Goal: Task Accomplishment & Management: Use online tool/utility

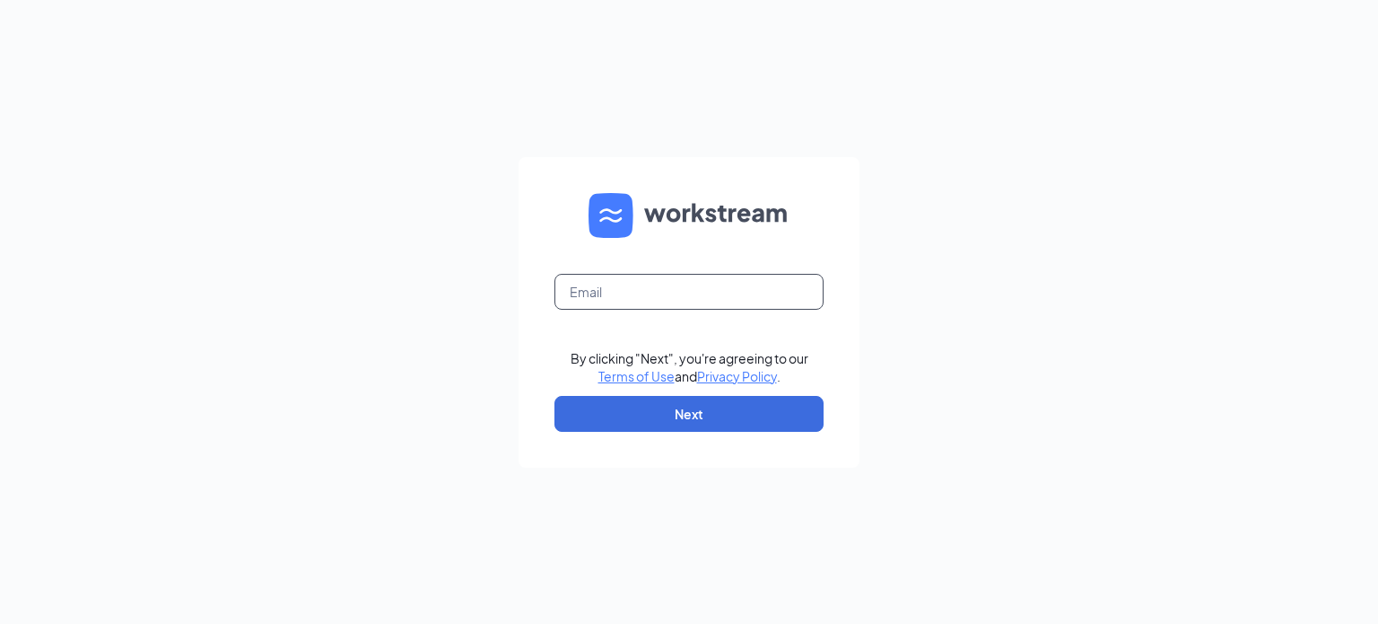
click at [699, 307] on input "text" at bounding box center [689, 292] width 269 height 36
type input "[EMAIL_ADDRESS][DOMAIN_NAME]"
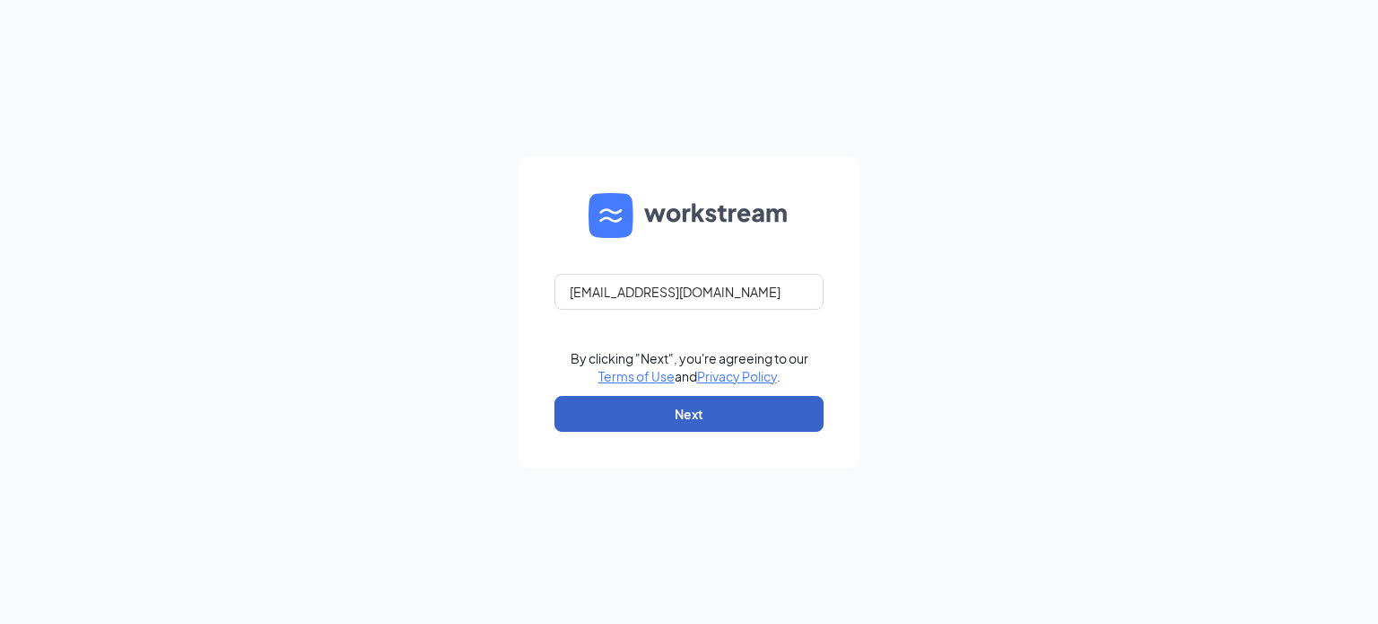
click at [662, 423] on button "Next" at bounding box center [689, 414] width 269 height 36
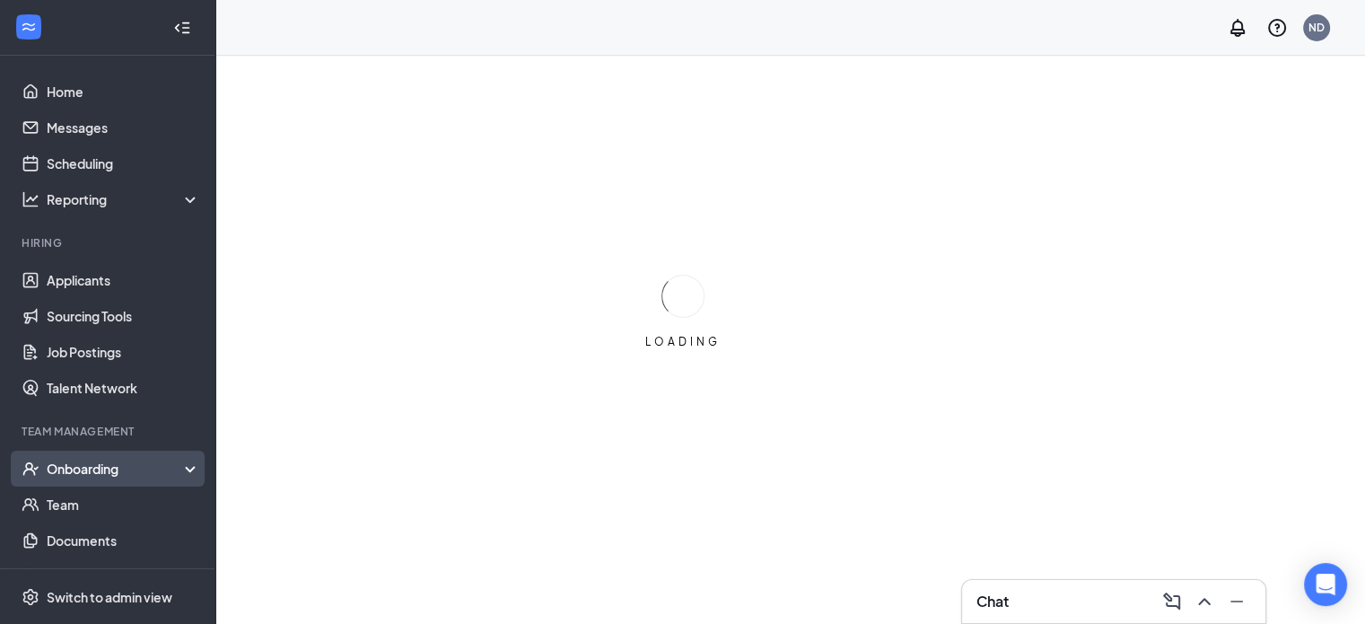
click at [109, 473] on div "Onboarding" at bounding box center [116, 468] width 138 height 18
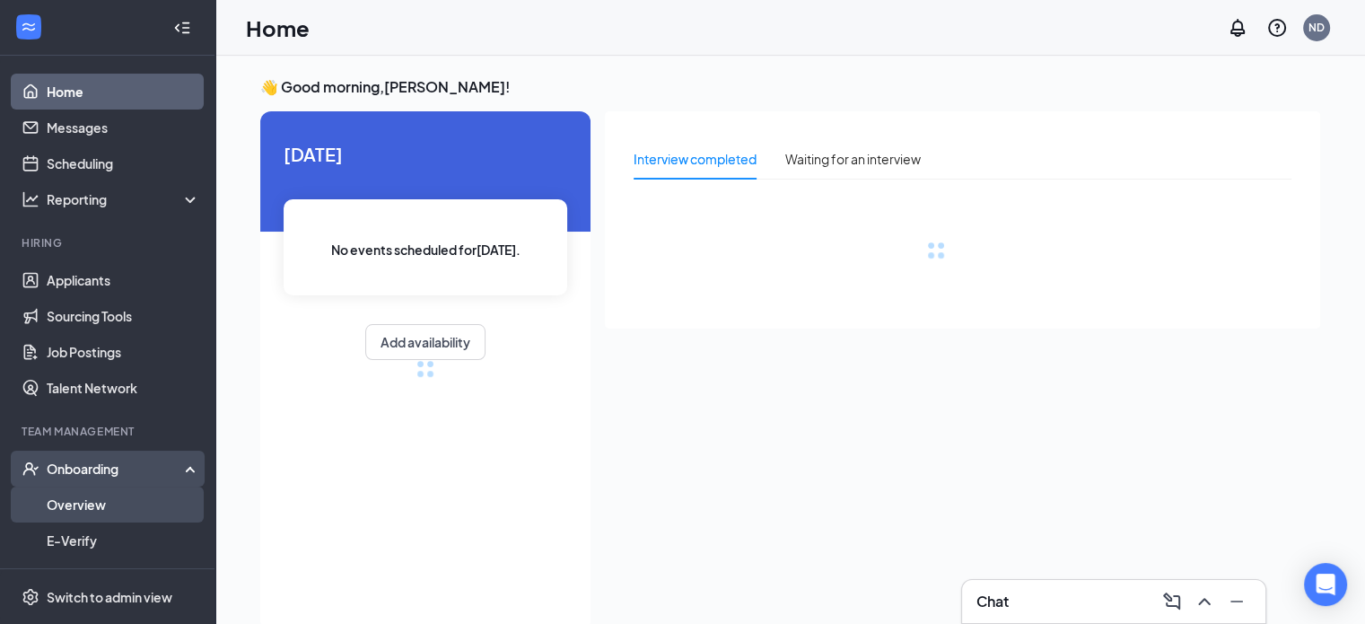
click at [120, 494] on link "Overview" at bounding box center [123, 504] width 153 height 36
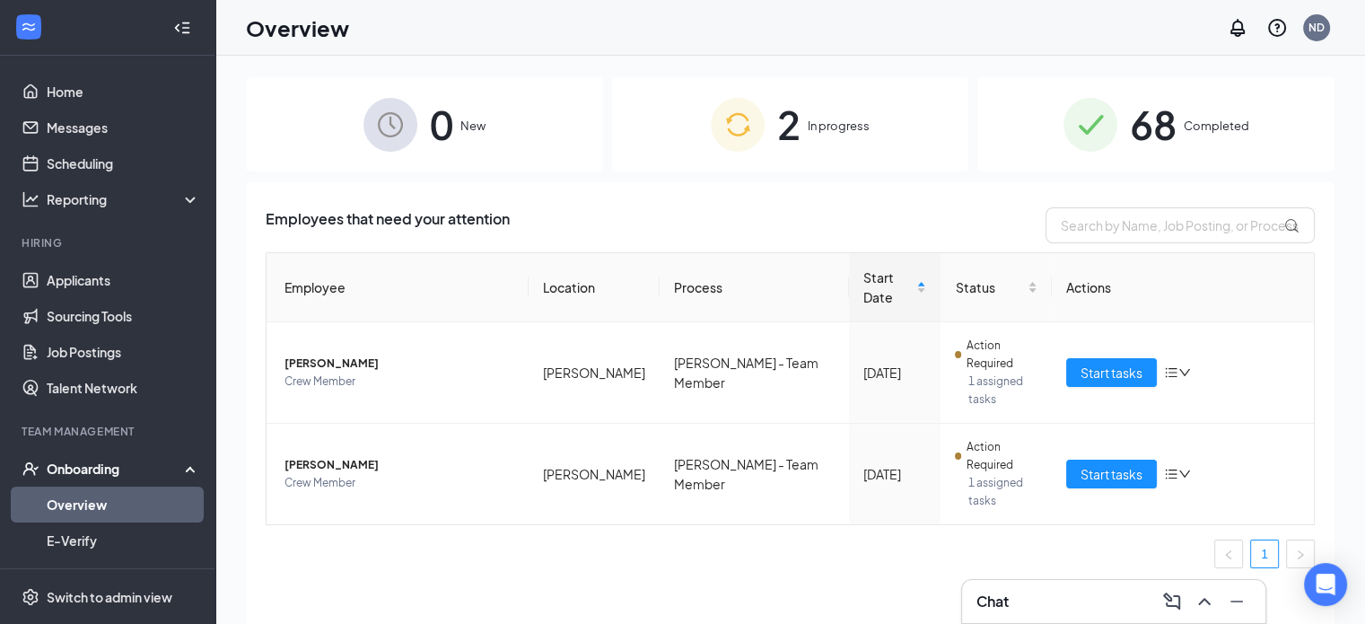
click at [792, 138] on span "2" at bounding box center [788, 124] width 23 height 62
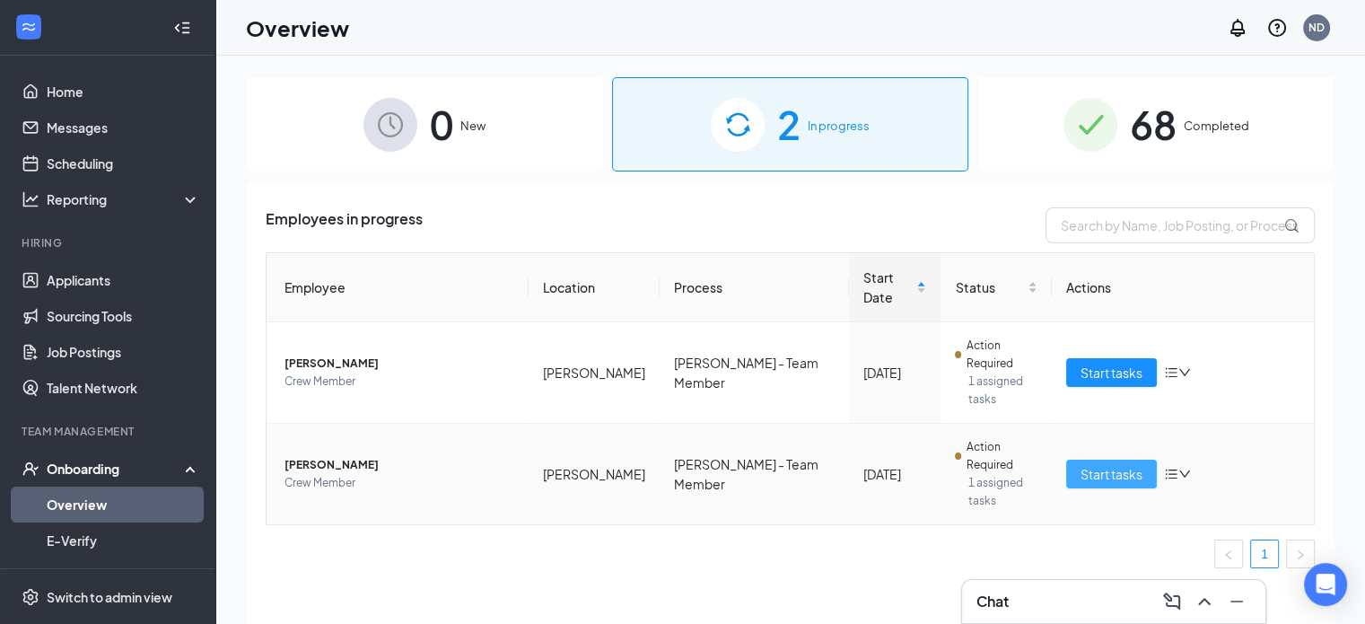
click at [1092, 464] on span "Start tasks" at bounding box center [1111, 474] width 62 height 20
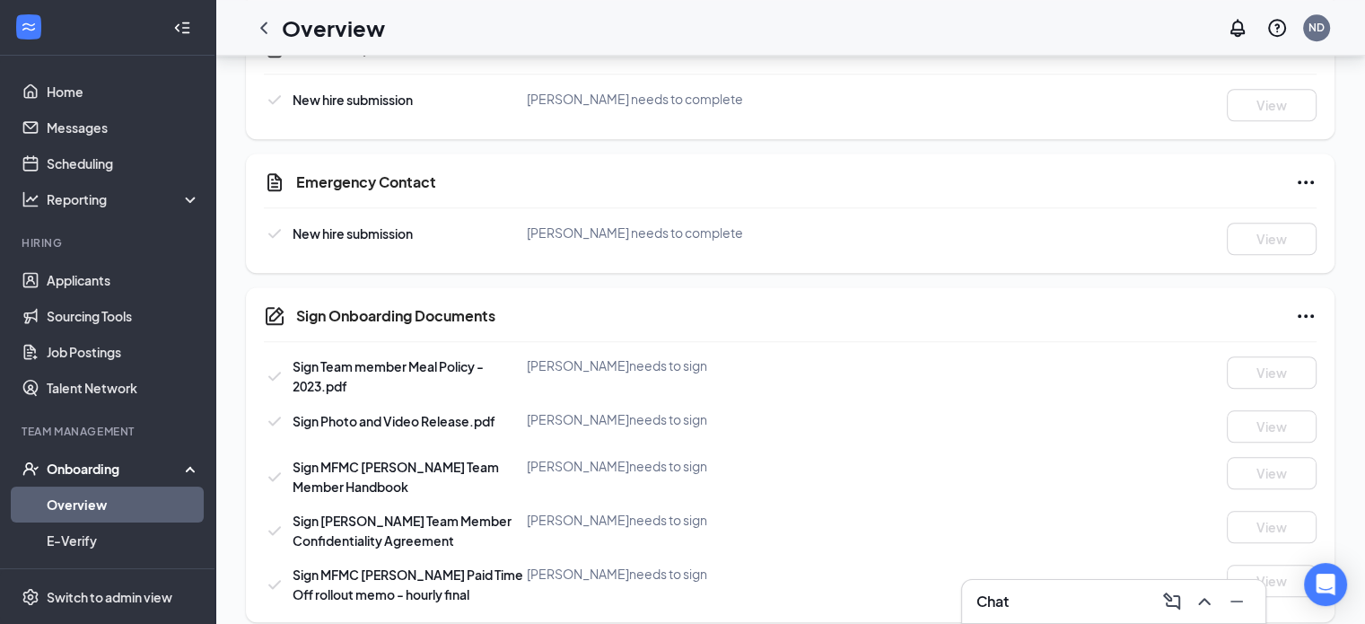
scroll to position [1582, 0]
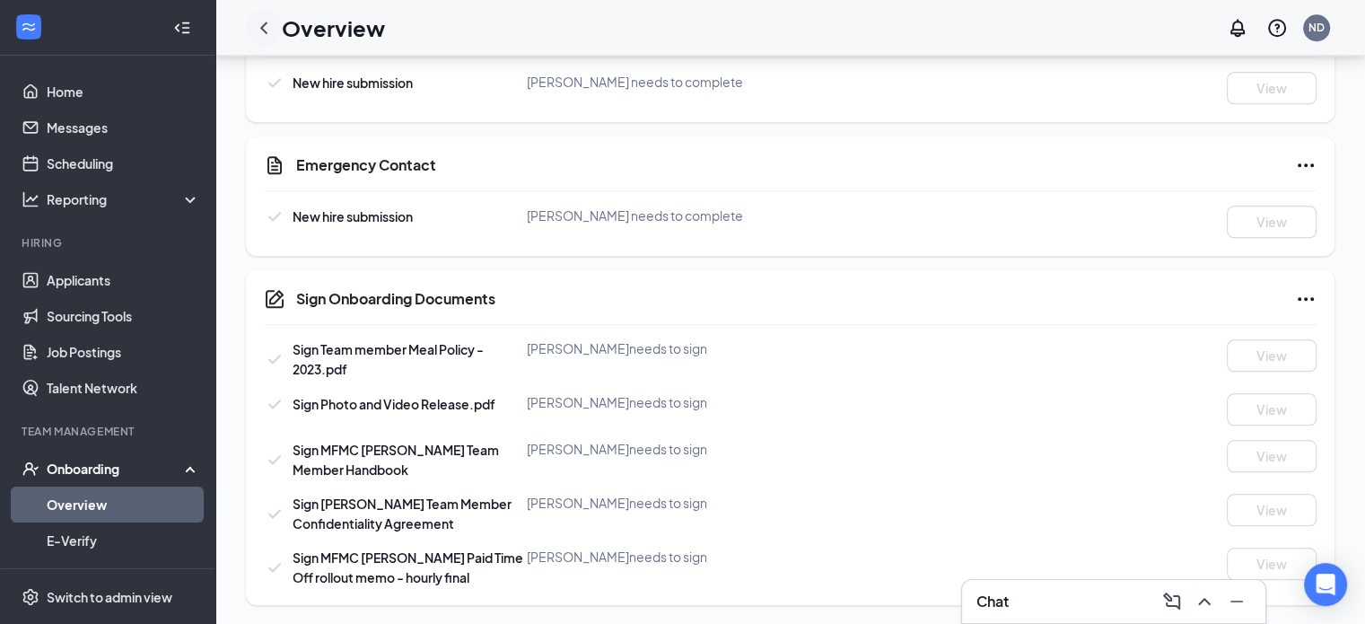
click at [258, 40] on div at bounding box center [264, 28] width 36 height 36
click at [262, 27] on icon "ChevronLeft" at bounding box center [263, 28] width 7 height 12
